Goal: Task Accomplishment & Management: Complete application form

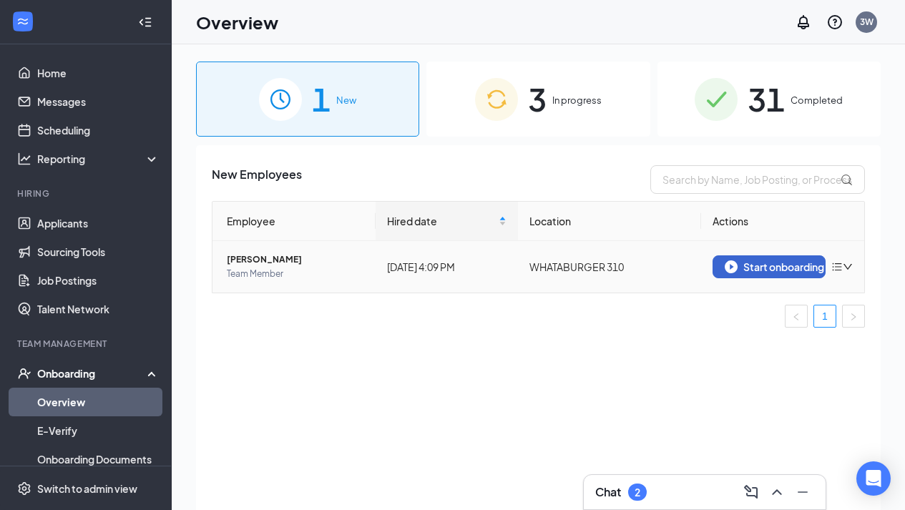
click at [723, 263] on button "Start onboarding" at bounding box center [769, 266] width 113 height 23
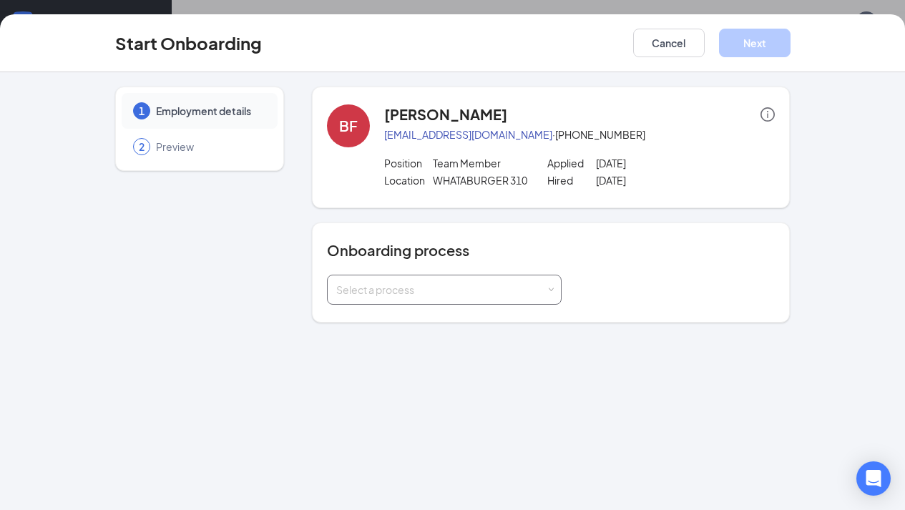
click at [552, 277] on div "Select a process" at bounding box center [444, 289] width 216 height 29
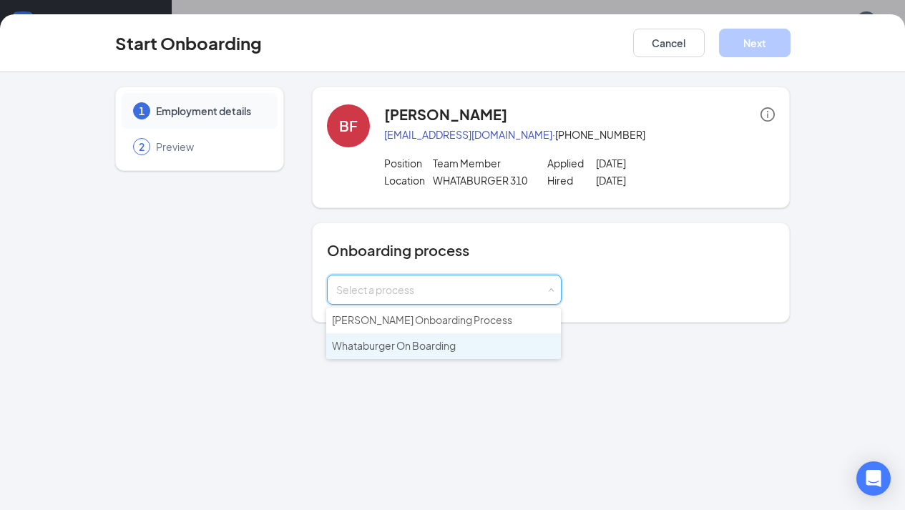
click at [471, 336] on li "Whataburger On Boarding" at bounding box center [443, 346] width 235 height 26
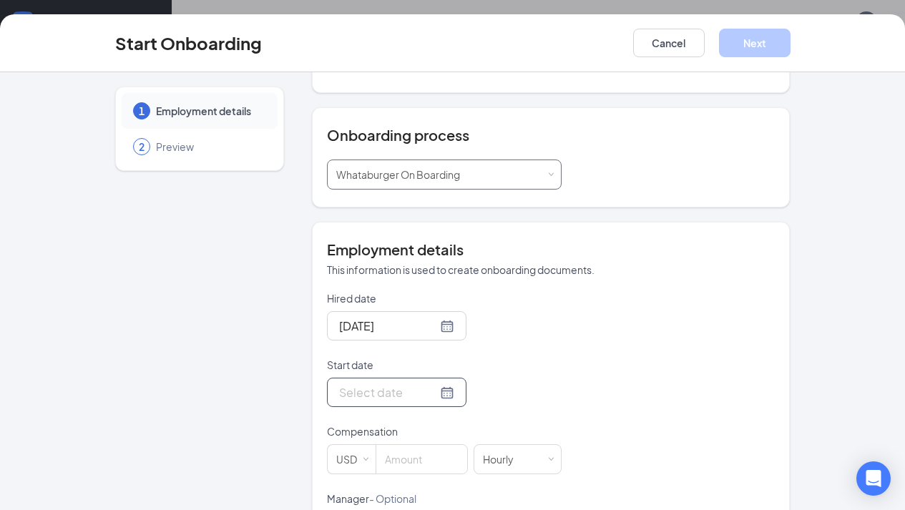
scroll to position [131, 0]
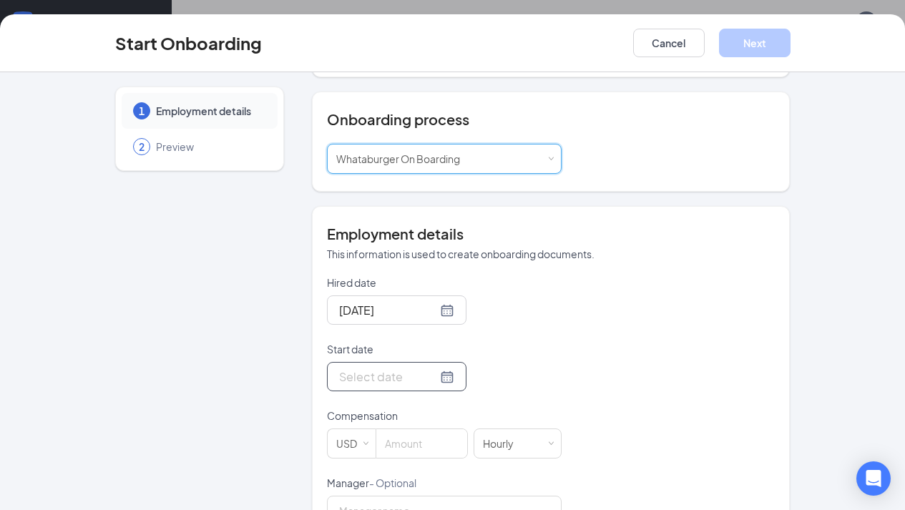
click at [387, 368] on input "Start date" at bounding box center [388, 377] width 98 height 18
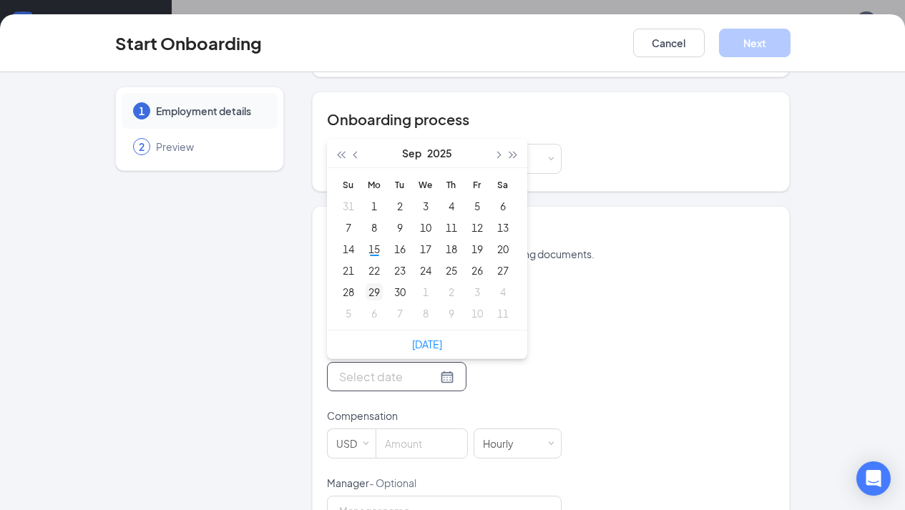
type input "[DATE]"
click at [377, 253] on div "15" at bounding box center [374, 248] width 17 height 17
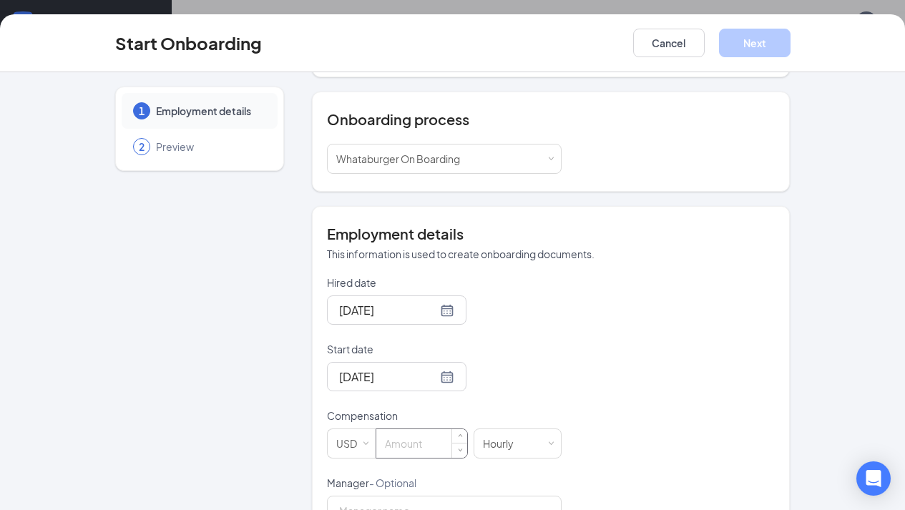
click at [421, 450] on input at bounding box center [421, 443] width 91 height 29
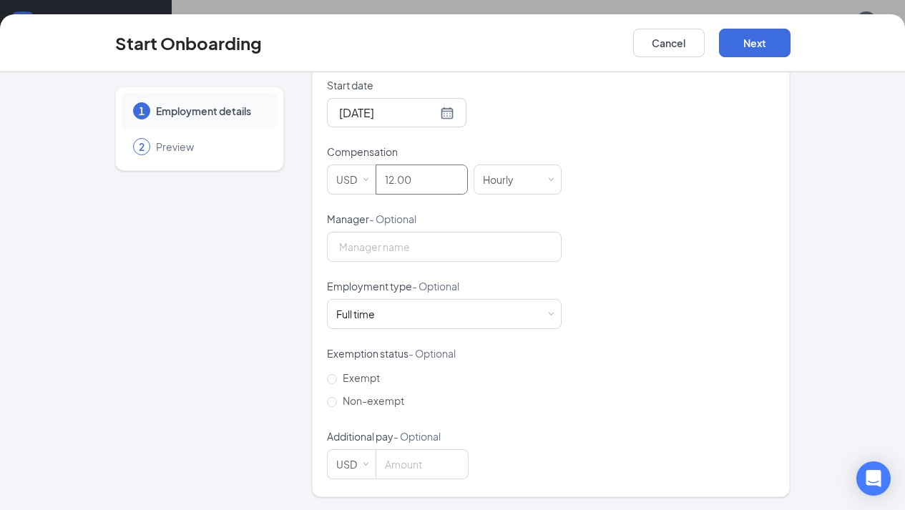
scroll to position [60, 0]
type input "12"
click at [748, 36] on button "Next" at bounding box center [755, 43] width 72 height 29
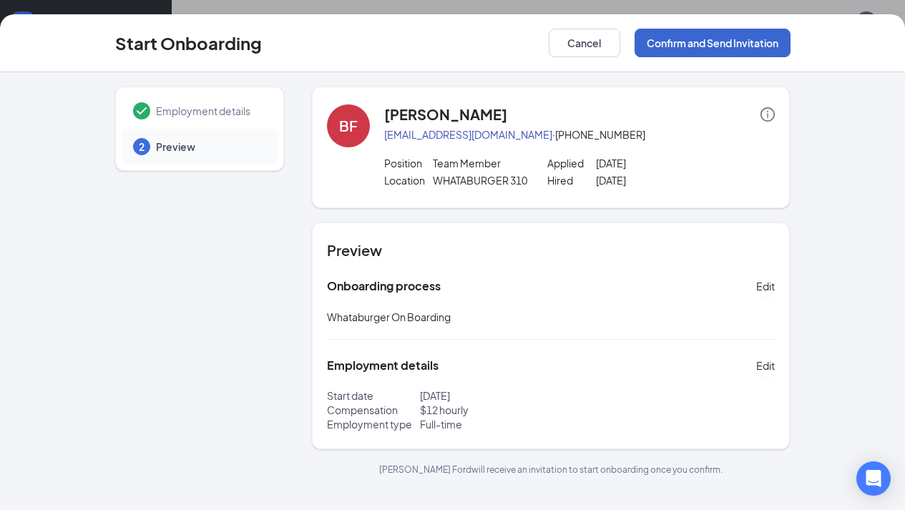
scroll to position [0, 0]
click at [685, 47] on button "Confirm and Send Invitation" at bounding box center [713, 43] width 156 height 29
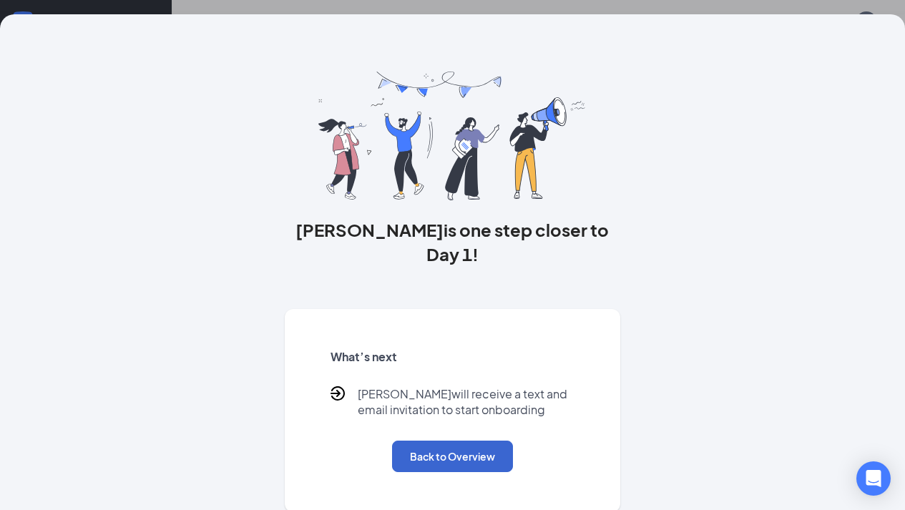
click at [451, 441] on button "Back to Overview" at bounding box center [452, 456] width 121 height 31
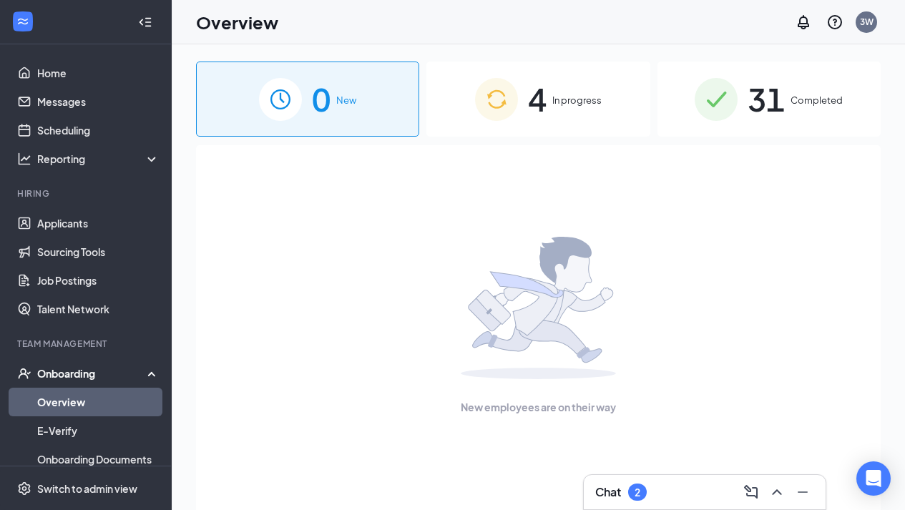
click at [549, 109] on div "4 In progress" at bounding box center [537, 99] width 223 height 75
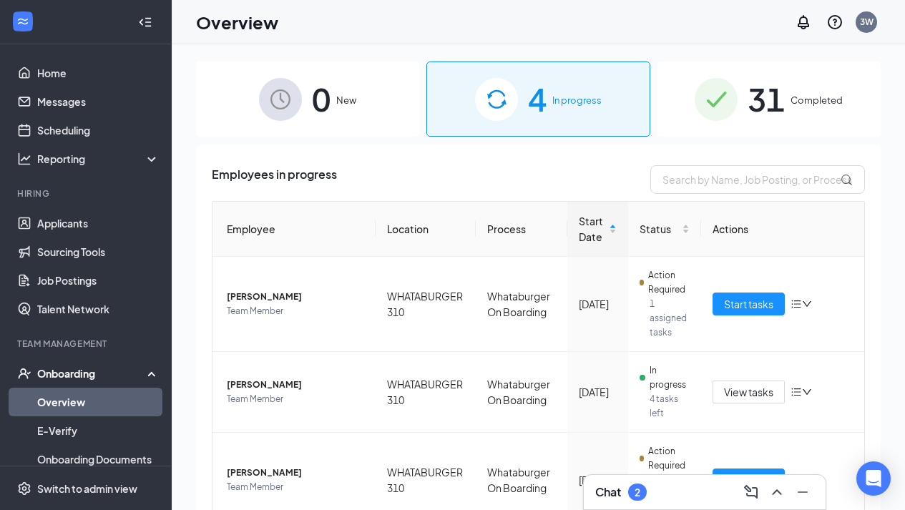
click at [678, 498] on div "Chat 2" at bounding box center [704, 492] width 219 height 23
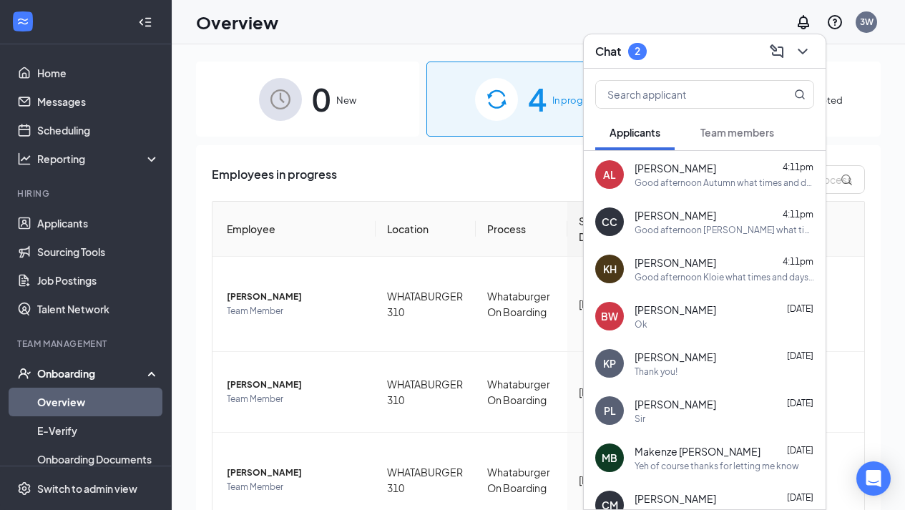
click at [694, 133] on button "Team members" at bounding box center [737, 132] width 102 height 36
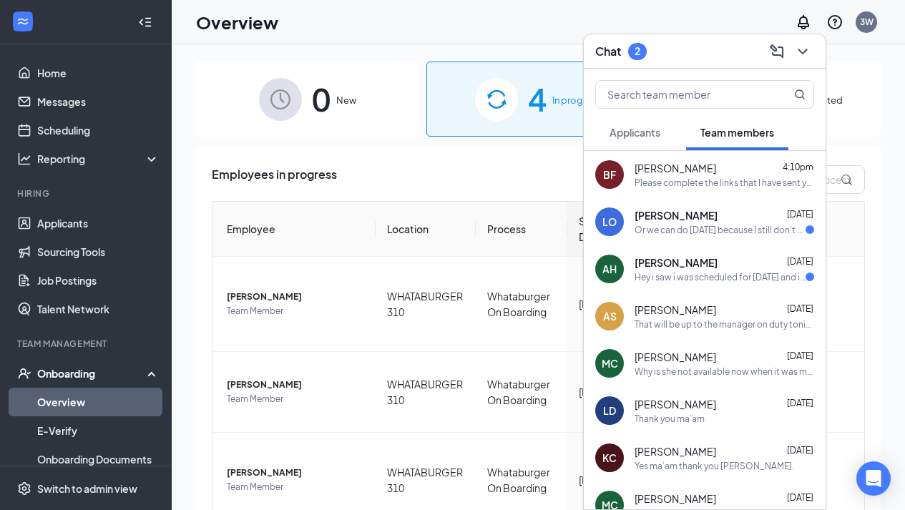
click at [408, 177] on div "Employees in progress" at bounding box center [538, 179] width 653 height 29
click at [58, 75] on link "Home" at bounding box center [98, 73] width 122 height 29
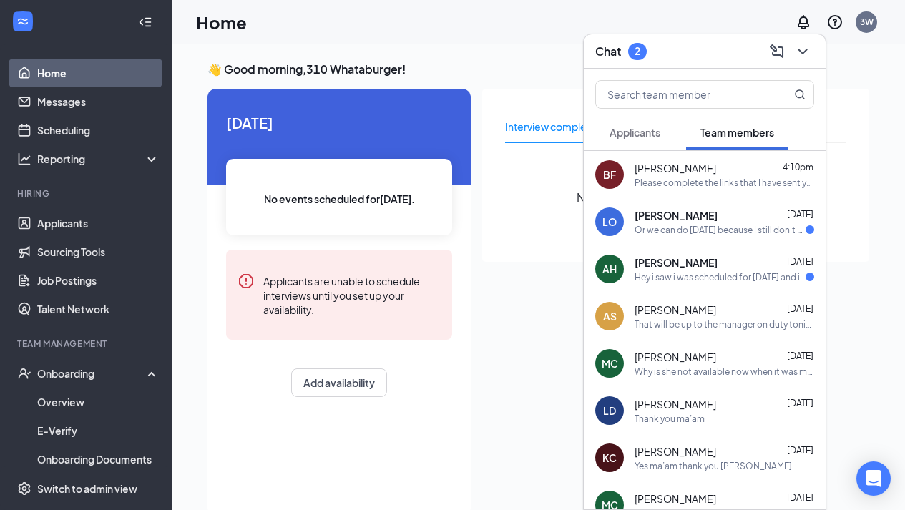
click at [610, 59] on div "Chat 2" at bounding box center [621, 51] width 52 height 17
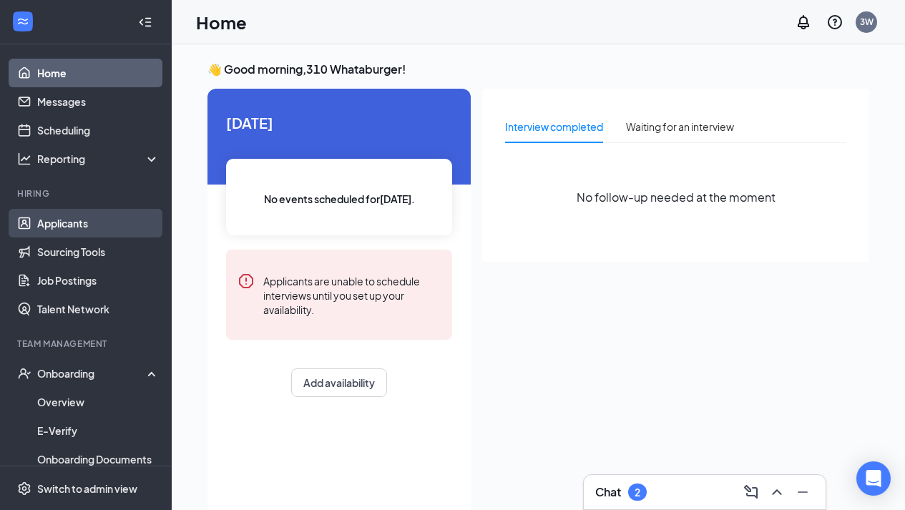
click at [74, 238] on link "Applicants" at bounding box center [98, 223] width 122 height 29
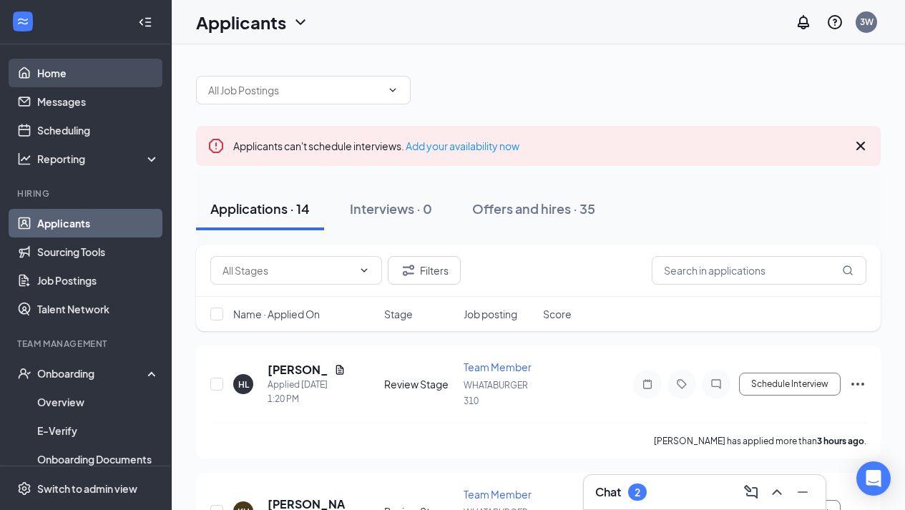
click at [70, 81] on link "Home" at bounding box center [98, 73] width 122 height 29
